Goal: Task Accomplishment & Management: Manage account settings

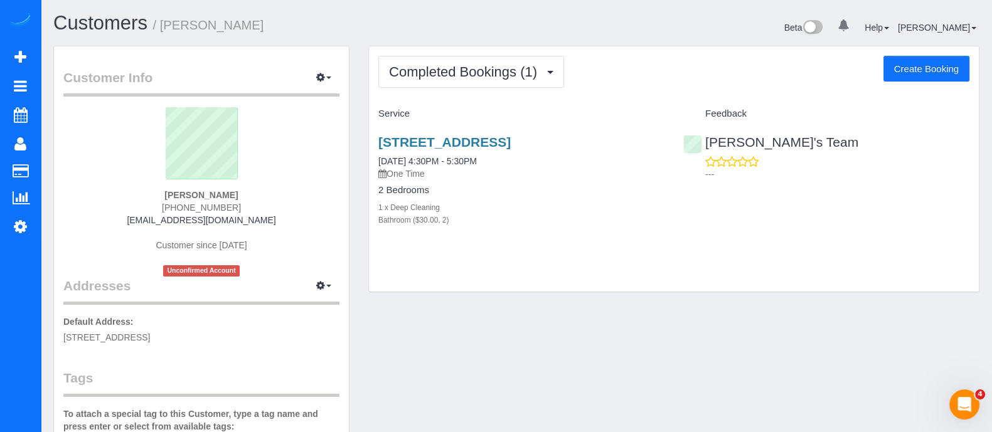
drag, startPoint x: 235, startPoint y: 205, endPoint x: 142, endPoint y: 202, distance: 93.6
click at [142, 202] on div "[PERSON_NAME] [PHONE_NUMBER] [EMAIL_ADDRESS][DOMAIN_NAME] Customer since [DATE]…" at bounding box center [201, 191] width 276 height 169
click at [244, 183] on sui-profile-pic at bounding box center [201, 148] width 257 height 82
drag, startPoint x: 234, startPoint y: 208, endPoint x: 166, endPoint y: 212, distance: 68.5
click at [166, 212] on div "[PERSON_NAME] [PHONE_NUMBER] [EMAIL_ADDRESS][DOMAIN_NAME] Customer since [DATE]…" at bounding box center [201, 191] width 276 height 169
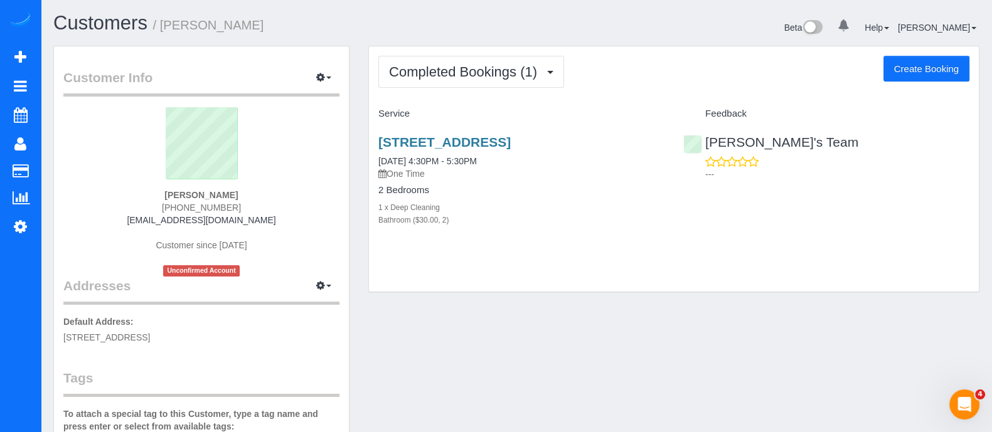
copy span "[PHONE_NUMBER]"
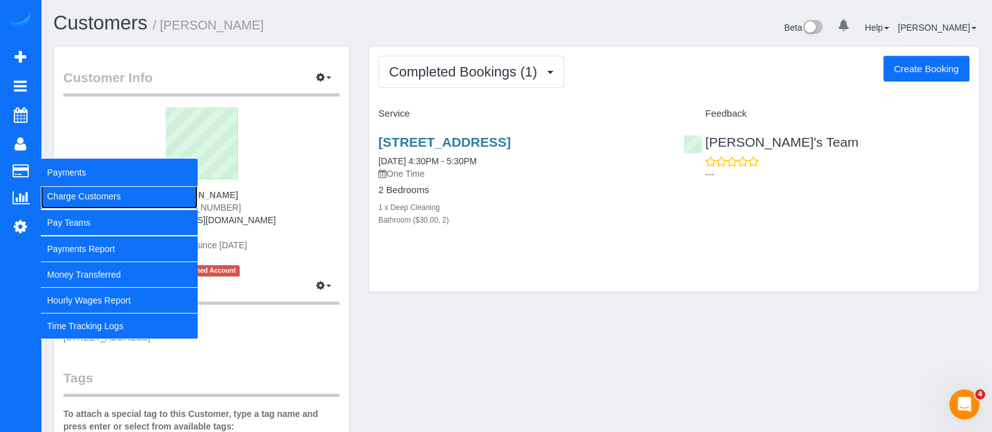
click at [76, 198] on link "Charge Customers" at bounding box center [119, 196] width 157 height 25
select select
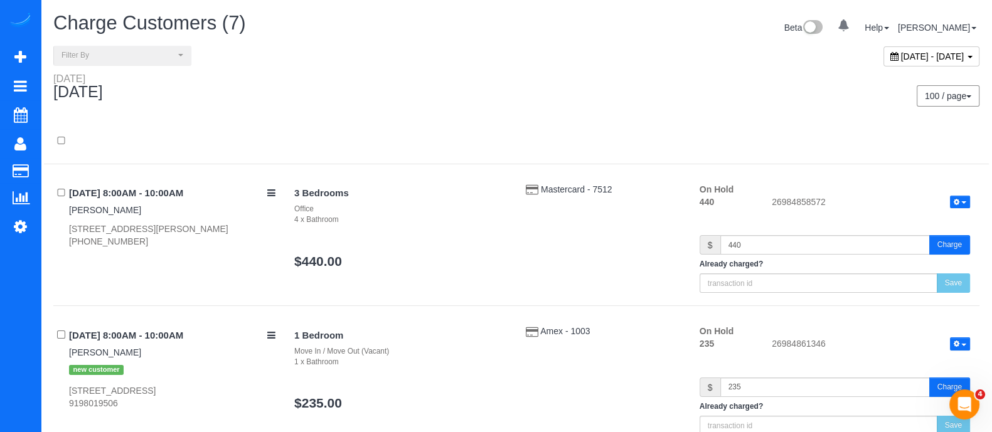
click at [910, 62] on div "[DATE] - [DATE]" at bounding box center [932, 56] width 96 height 20
type input "**********"
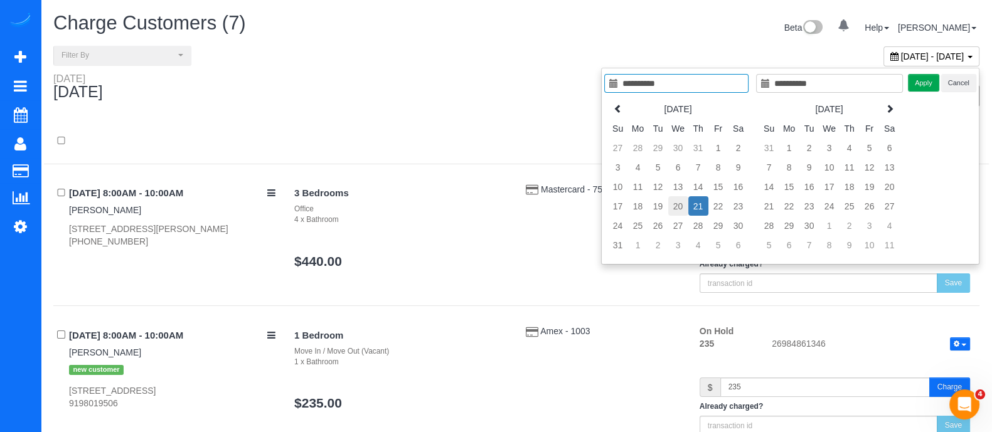
type input "**********"
click at [683, 206] on td "20" at bounding box center [678, 205] width 20 height 19
type input "**********"
click at [683, 206] on td "20" at bounding box center [678, 205] width 20 height 19
type input "**********"
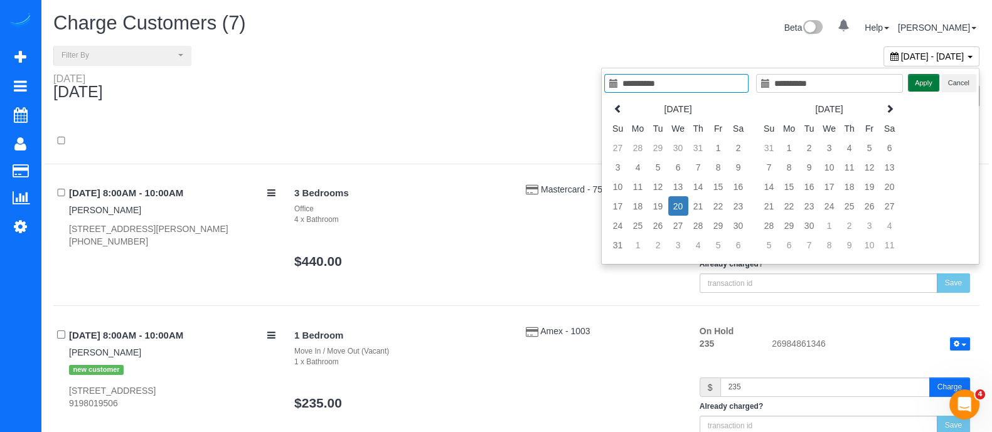
click at [919, 83] on button "Apply" at bounding box center [923, 83] width 31 height 18
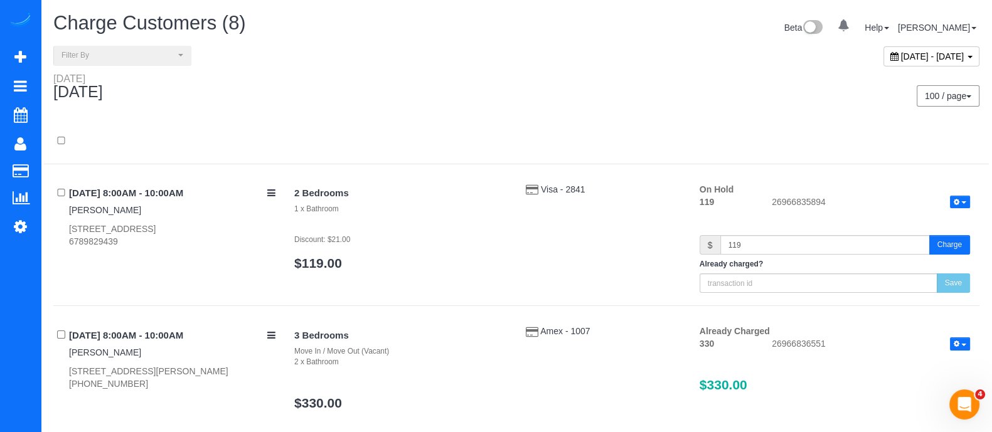
scroll to position [215, 0]
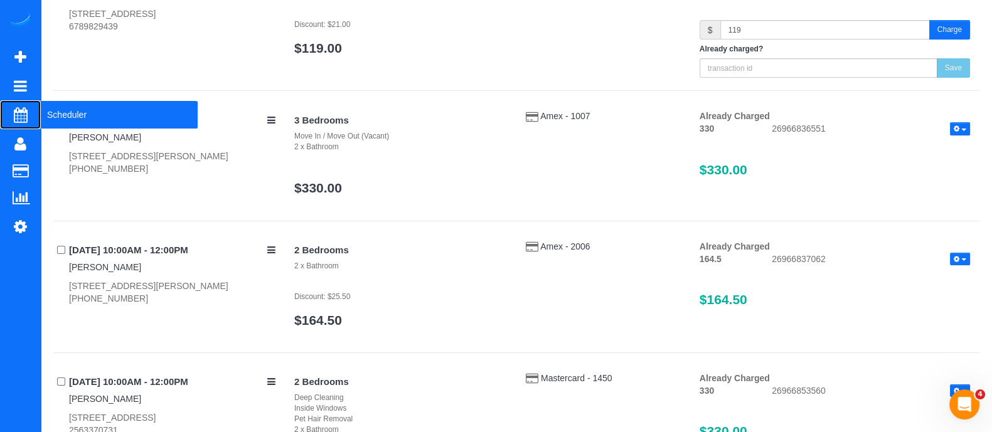
click at [78, 108] on span "Scheduler" at bounding box center [119, 114] width 157 height 29
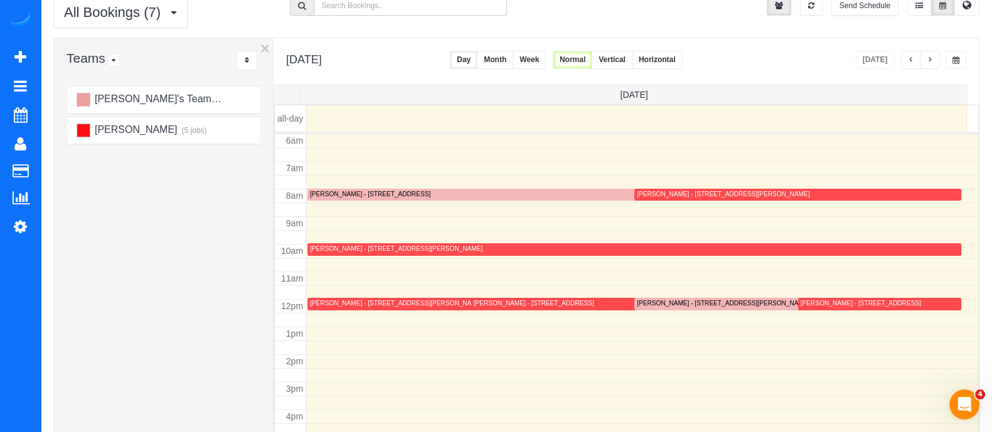
scroll to position [48, 0]
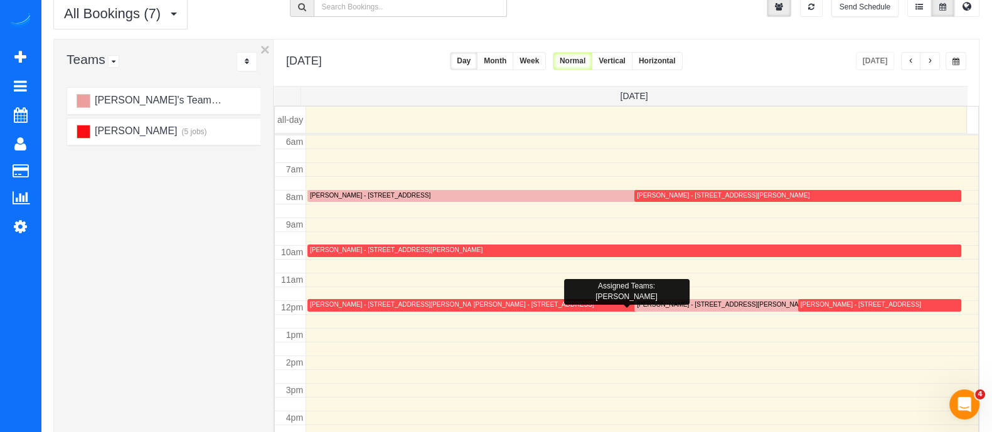
click at [550, 302] on div "[PERSON_NAME] - [STREET_ADDRESS]" at bounding box center [534, 305] width 120 height 8
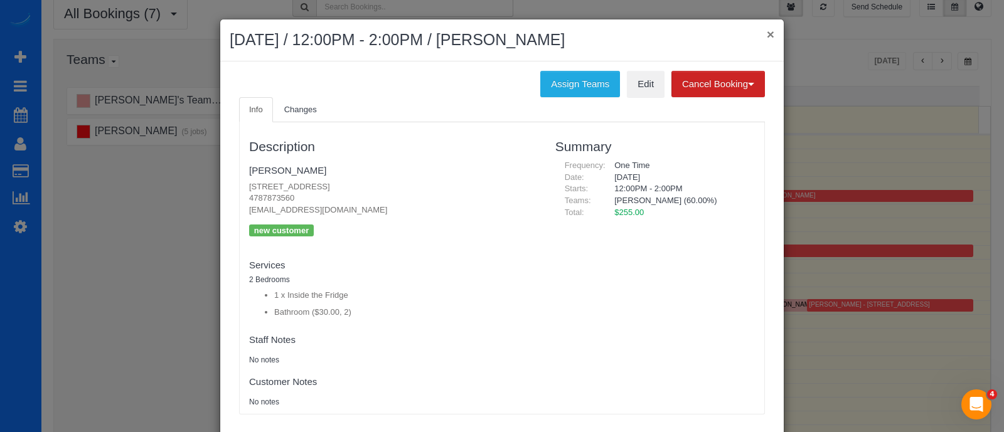
click at [767, 31] on button "×" at bounding box center [771, 34] width 8 height 13
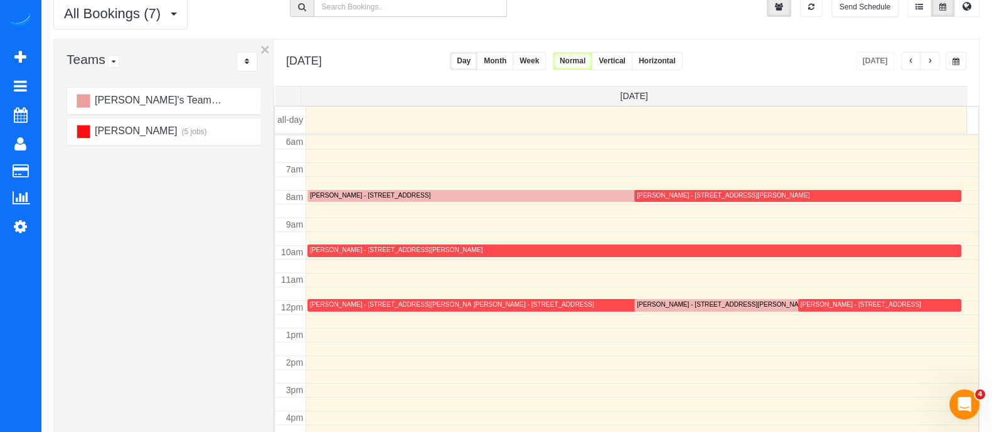
click at [513, 52] on button "Month" at bounding box center [495, 61] width 36 height 18
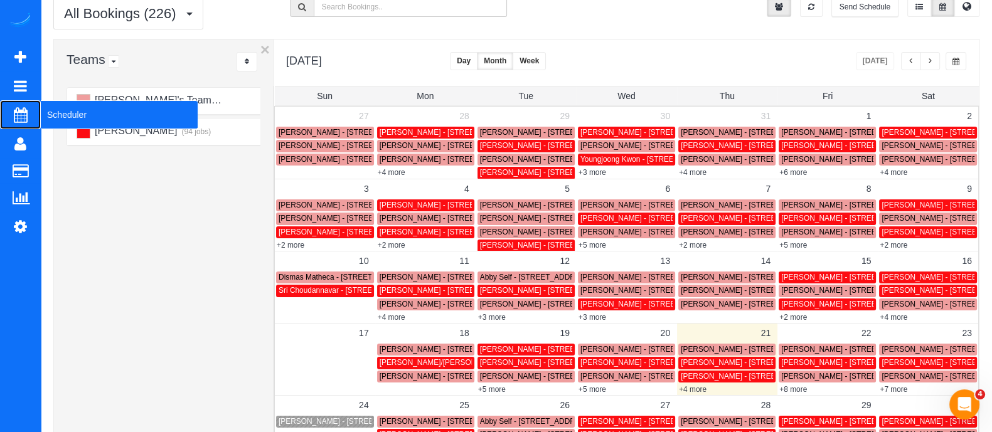
click at [82, 122] on span "Scheduler" at bounding box center [119, 114] width 157 height 29
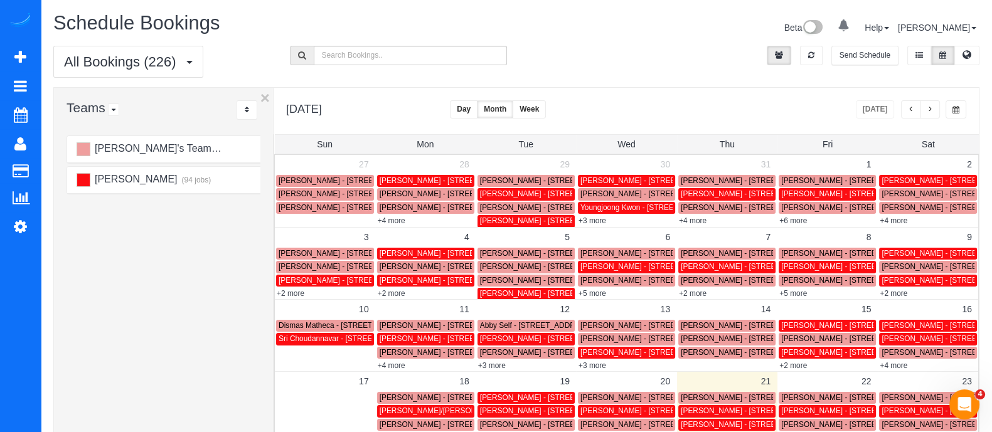
scroll to position [101, 0]
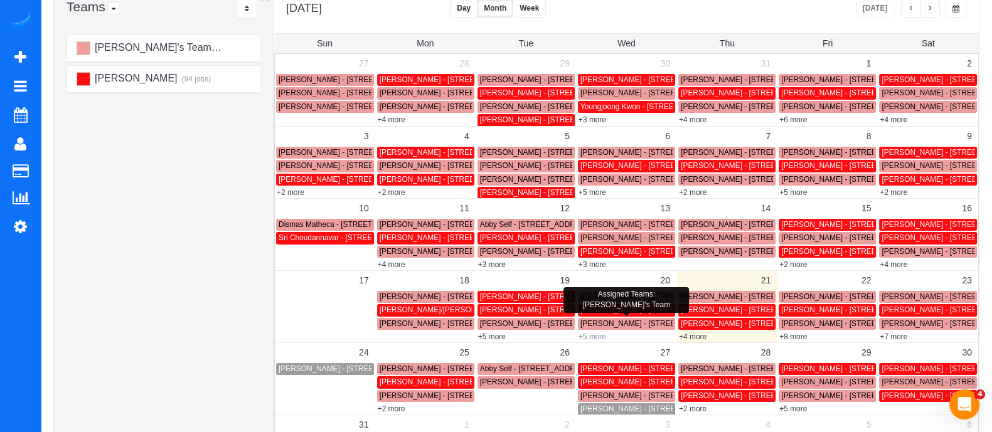
click at [592, 334] on link "+5 more" at bounding box center [593, 337] width 28 height 9
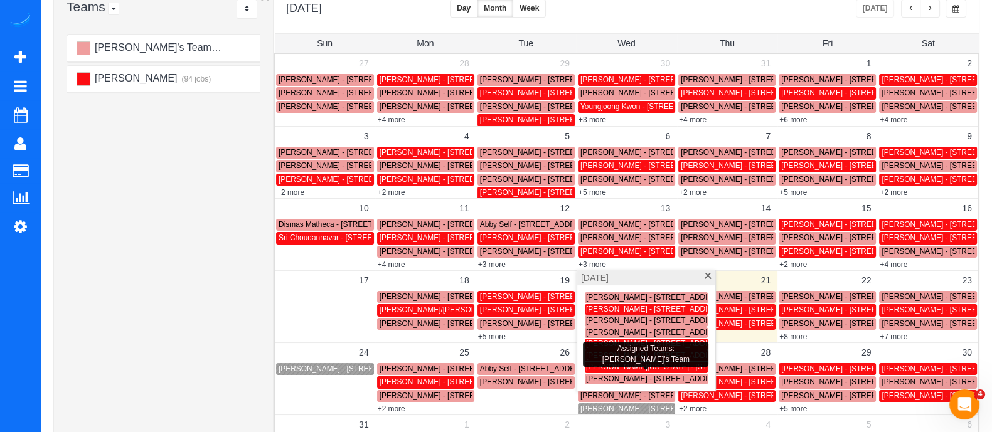
click at [609, 375] on span "[PERSON_NAME] - [STREET_ADDRESS][PERSON_NAME]" at bounding box center [687, 379] width 203 height 9
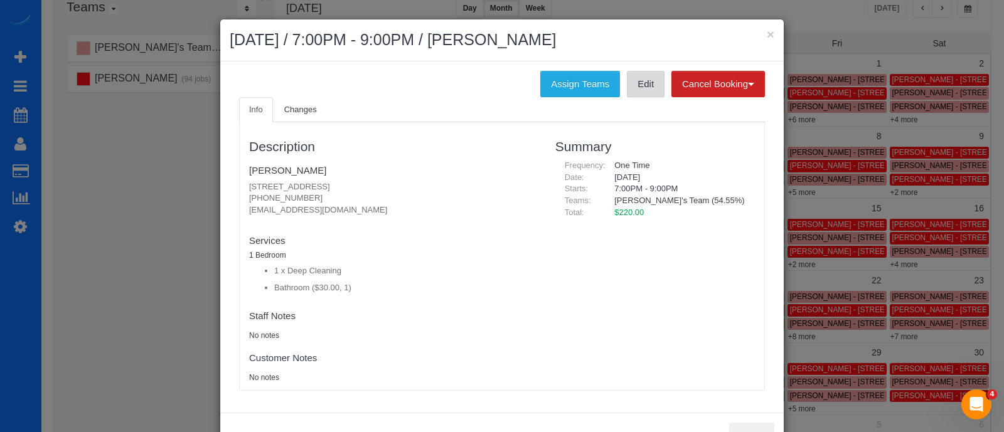
click at [627, 89] on link "Edit" at bounding box center [646, 84] width 38 height 26
click at [767, 36] on button "×" at bounding box center [771, 34] width 8 height 13
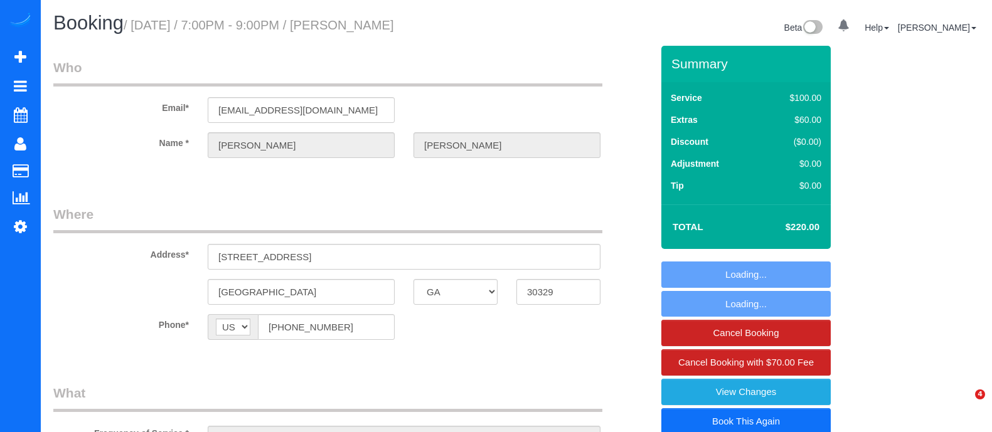
select select "GA"
select select "number:3"
select select "number:6"
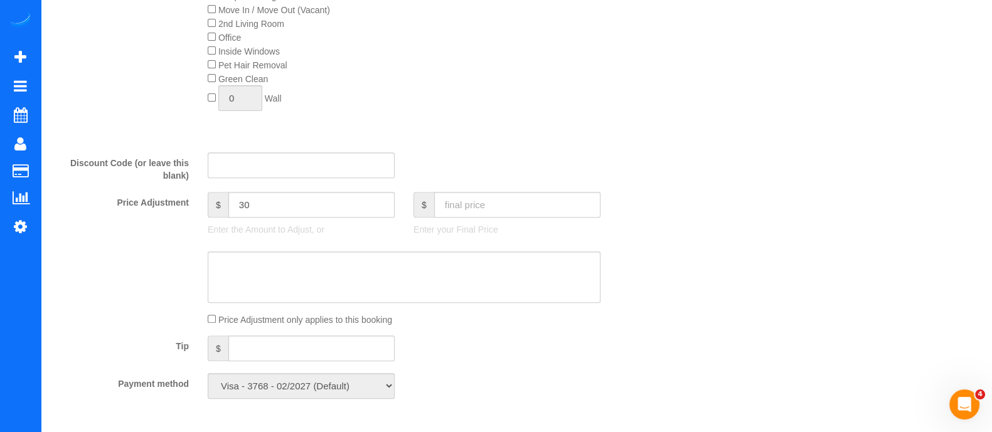
select select "object:788"
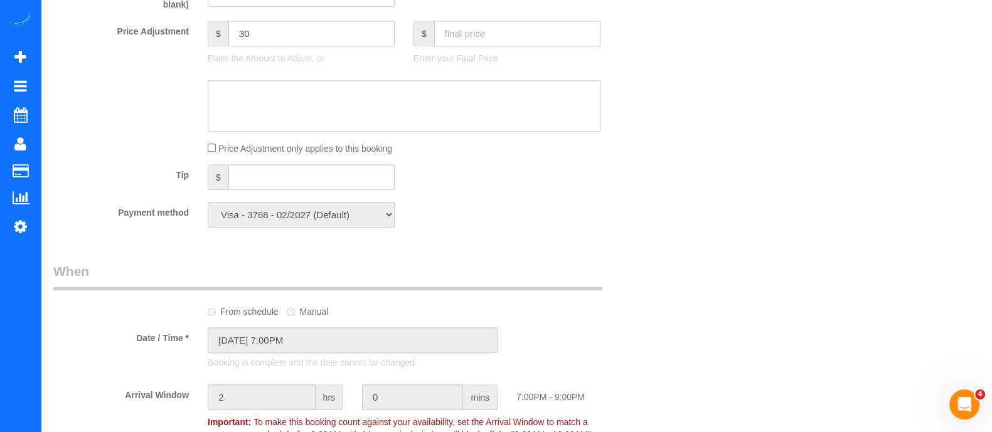
scroll to position [791, 0]
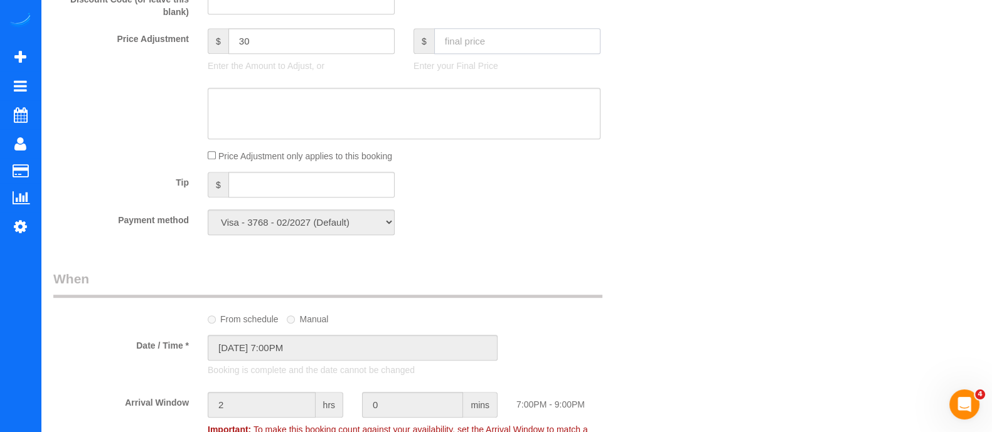
click at [462, 51] on input "text" at bounding box center [517, 41] width 166 height 26
type input "300"
type input "110"
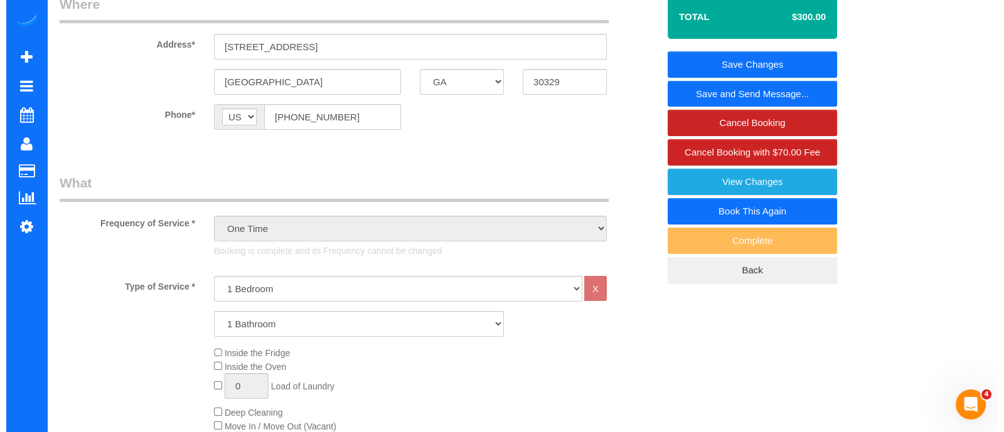
scroll to position [117, 0]
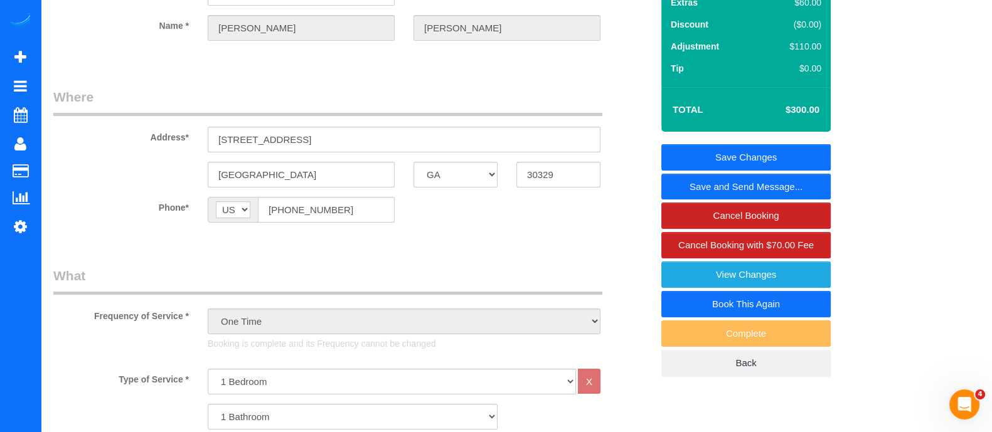
click at [813, 184] on link "Save and Send Message..." at bounding box center [745, 187] width 169 height 26
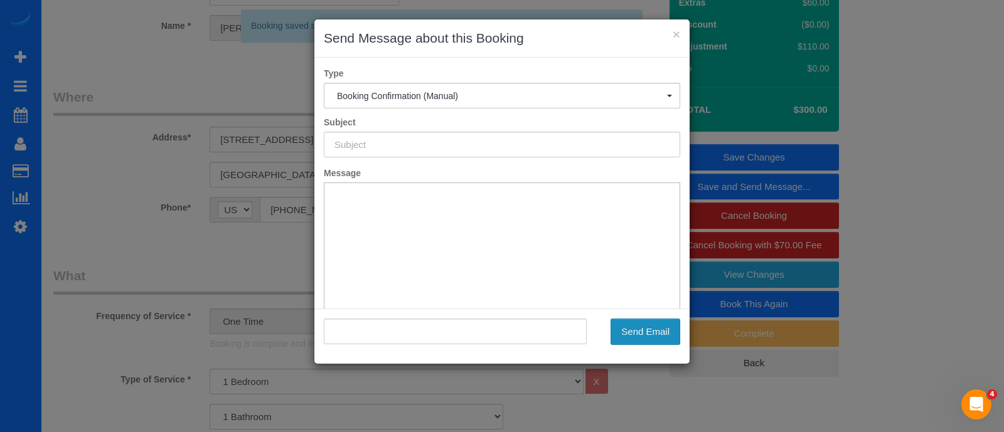
type input "Booking Confirmed!"
type input ""Aaron Kim" <aakim0113@gmail.com>"
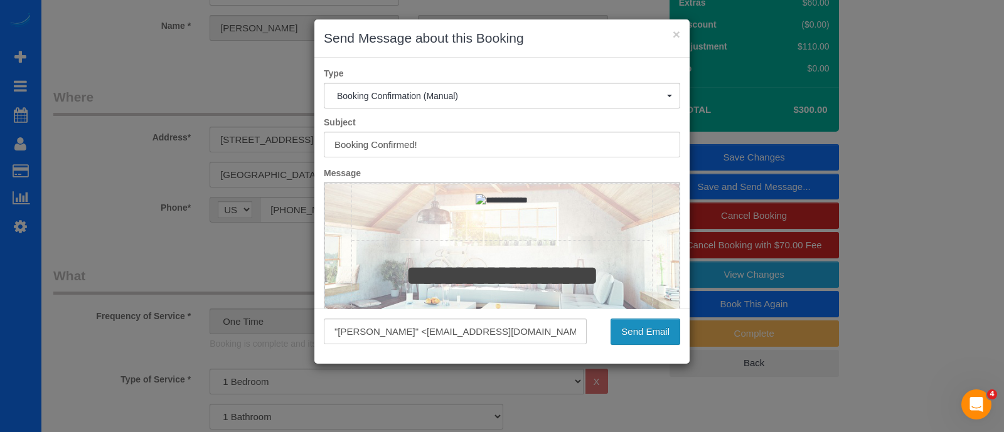
click at [638, 333] on button "Send Email" at bounding box center [646, 332] width 70 height 26
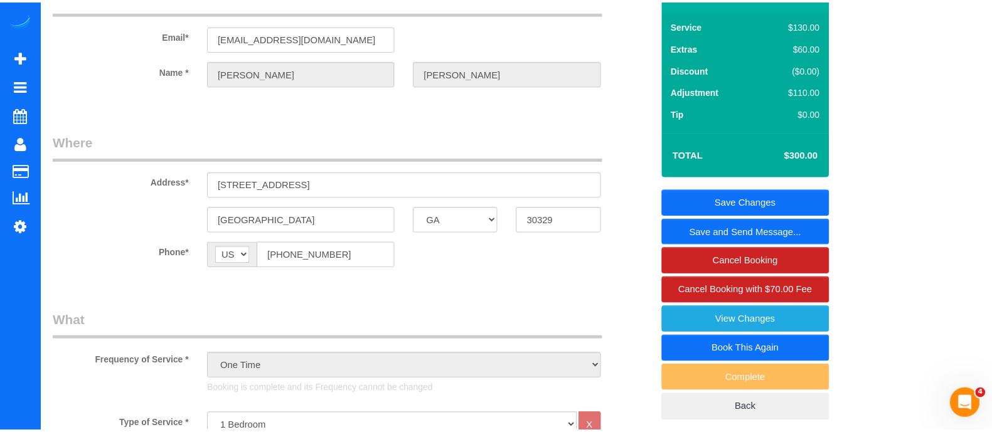
scroll to position [163, 0]
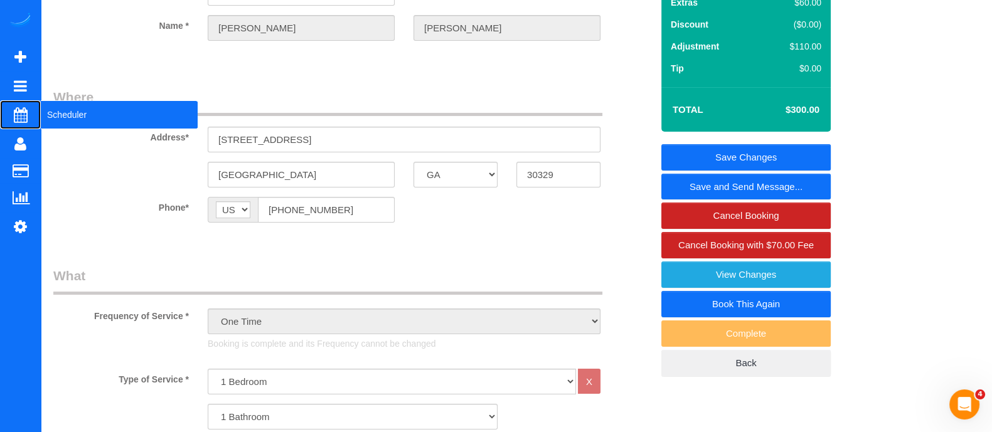
click at [63, 120] on span "Scheduler" at bounding box center [119, 114] width 157 height 29
